Goal: Navigation & Orientation: Find specific page/section

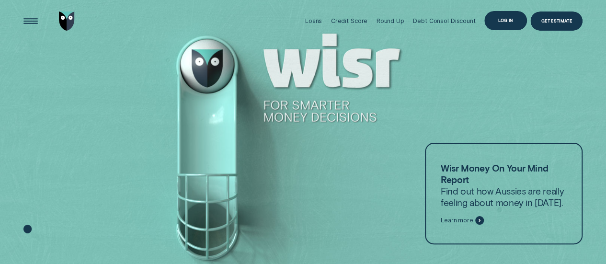
click at [503, 21] on div "Log in" at bounding box center [505, 21] width 15 height 4
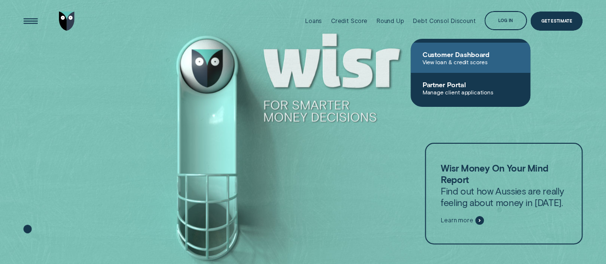
click at [452, 60] on span "View loan & credit scores" at bounding box center [470, 61] width 97 height 7
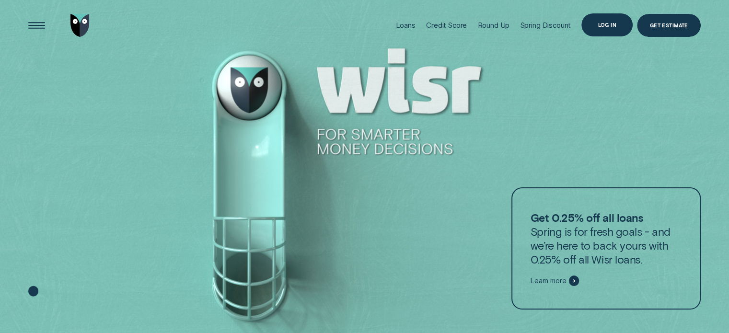
click at [605, 28] on div "Log in" at bounding box center [606, 24] width 51 height 23
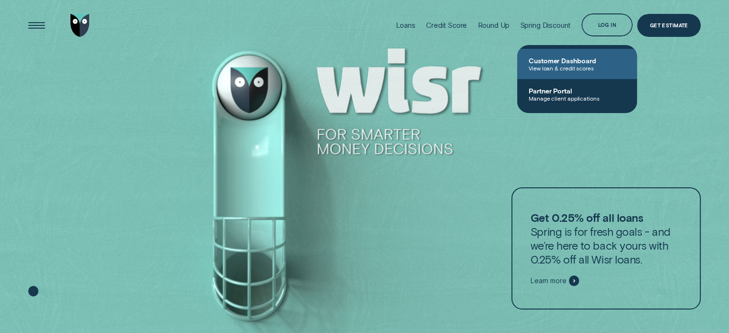
click at [552, 63] on span "Customer Dashboard" at bounding box center [577, 61] width 97 height 8
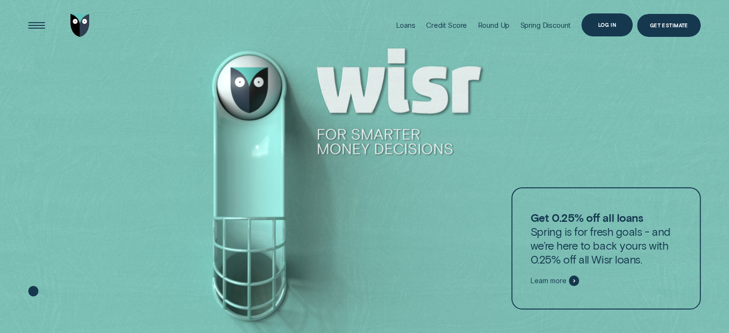
click at [604, 24] on div "Log in" at bounding box center [607, 25] width 19 height 4
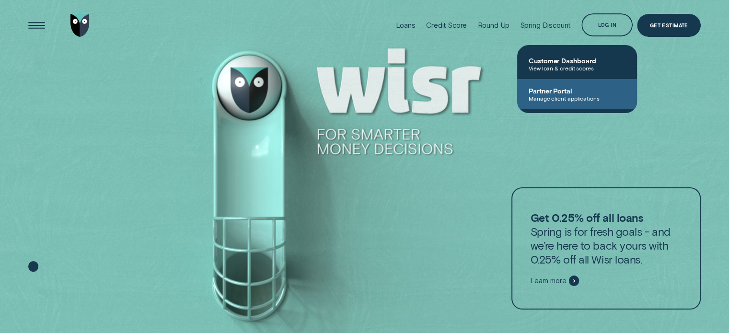
click at [554, 92] on span "Partner Portal" at bounding box center [577, 91] width 97 height 8
